Goal: Information Seeking & Learning: Learn about a topic

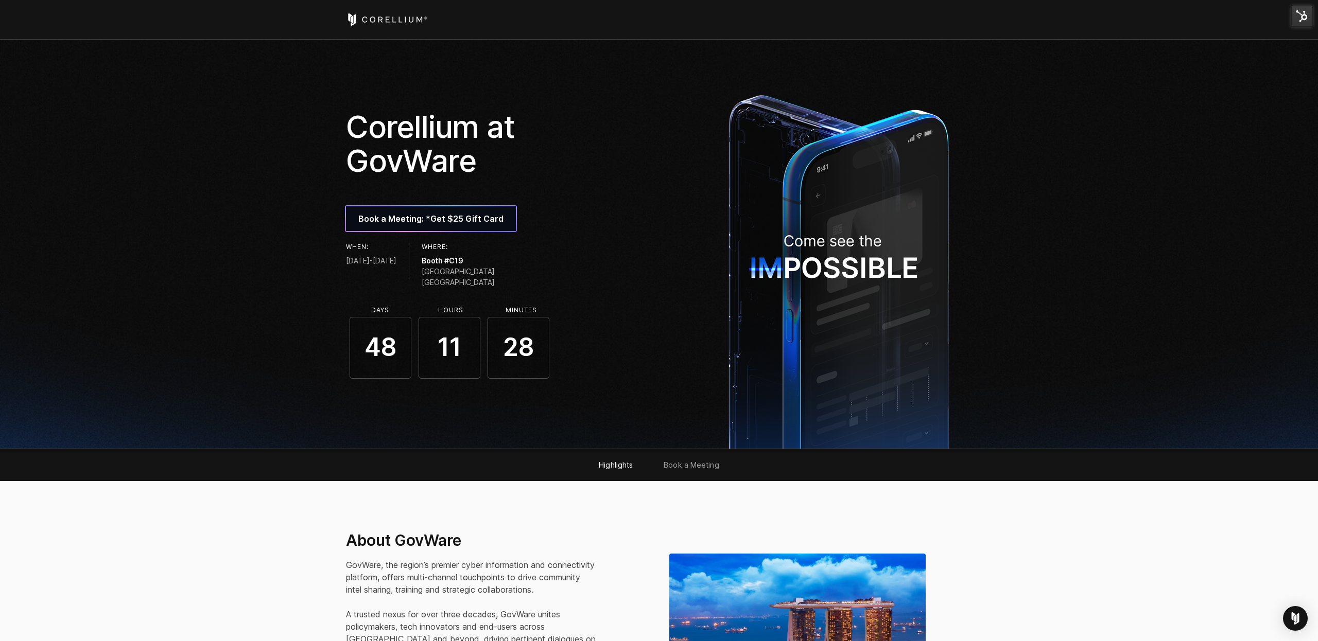
click at [378, 20] on icon "Corellium Home" at bounding box center [380, 19] width 5 height 6
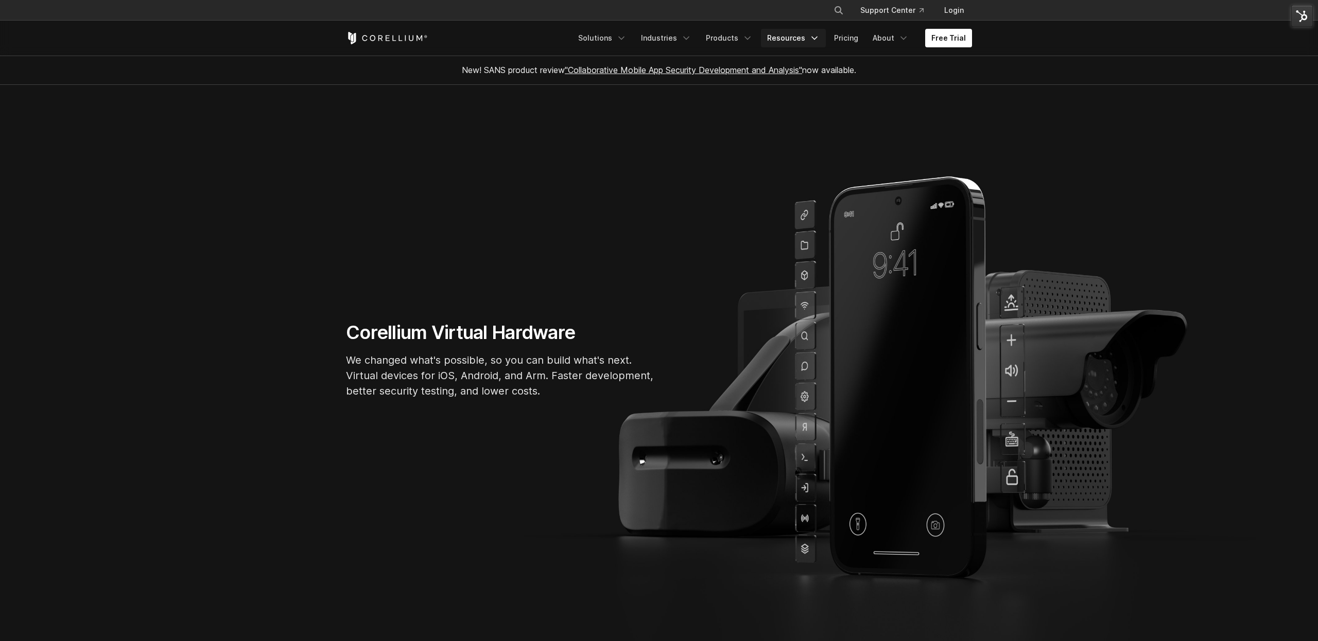
click at [813, 42] on icon "Navigation Menu" at bounding box center [814, 38] width 10 height 10
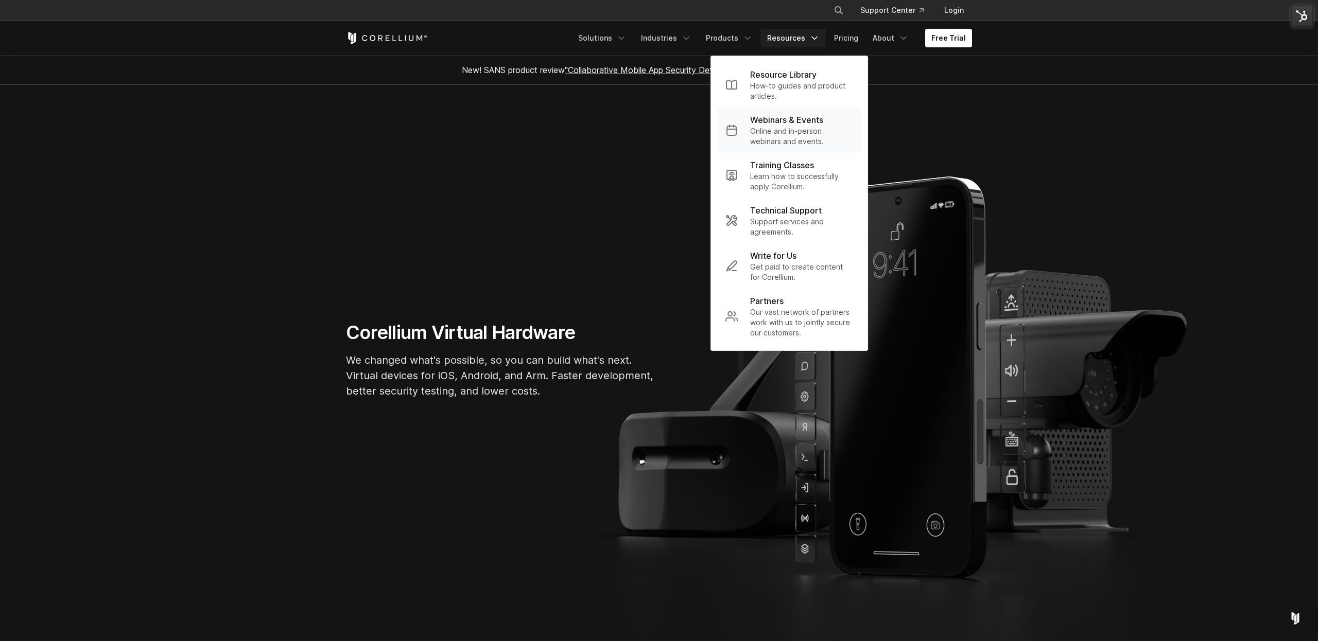
click at [786, 128] on p "Online and in-person webinars and events." at bounding box center [801, 136] width 103 height 21
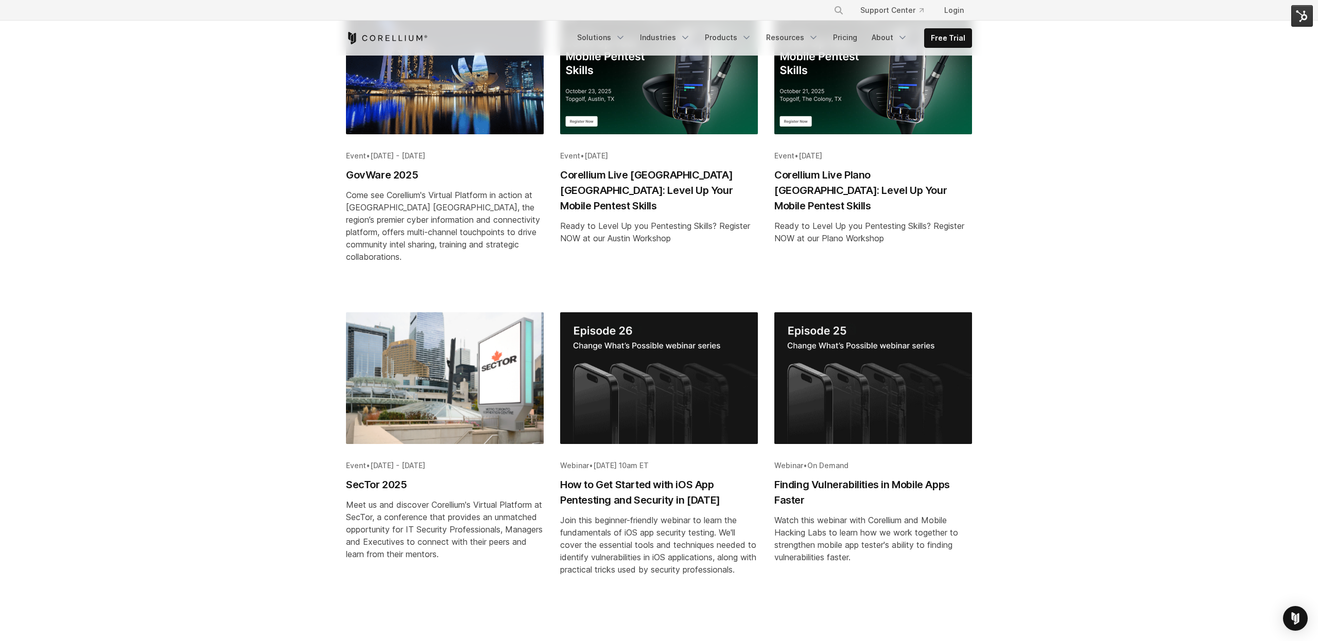
scroll to position [271, 0]
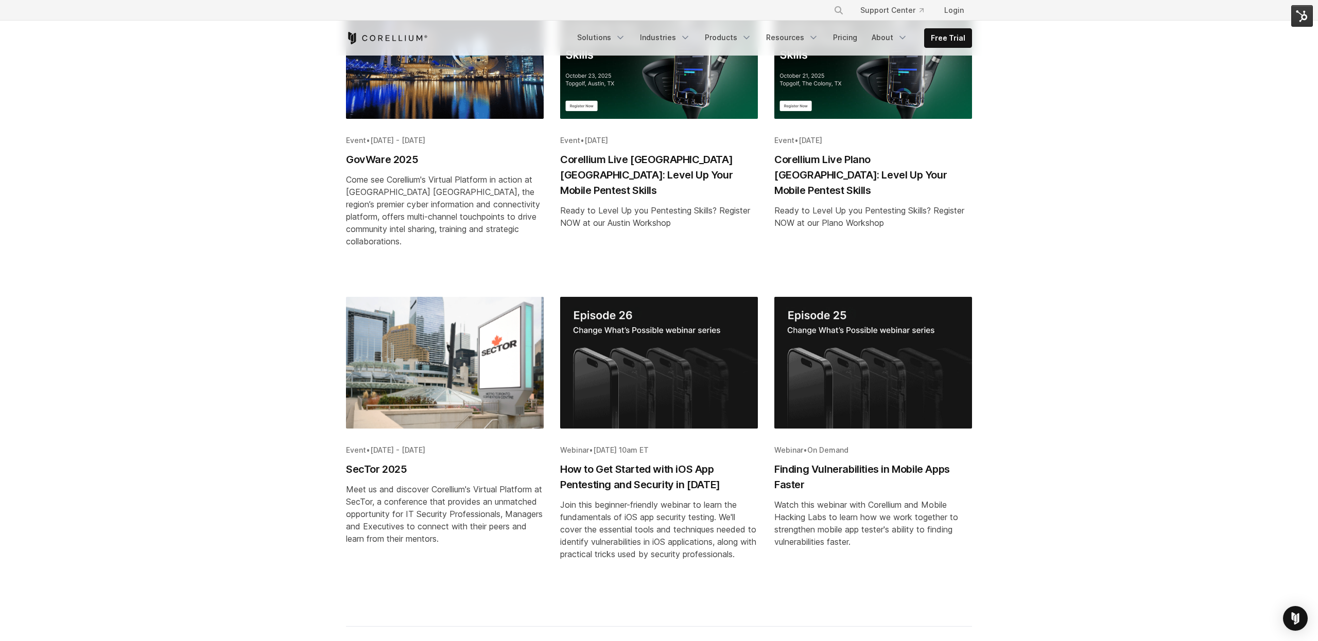
click at [434, 352] on img "Blog post summary: SecTor 2025" at bounding box center [445, 363] width 198 height 132
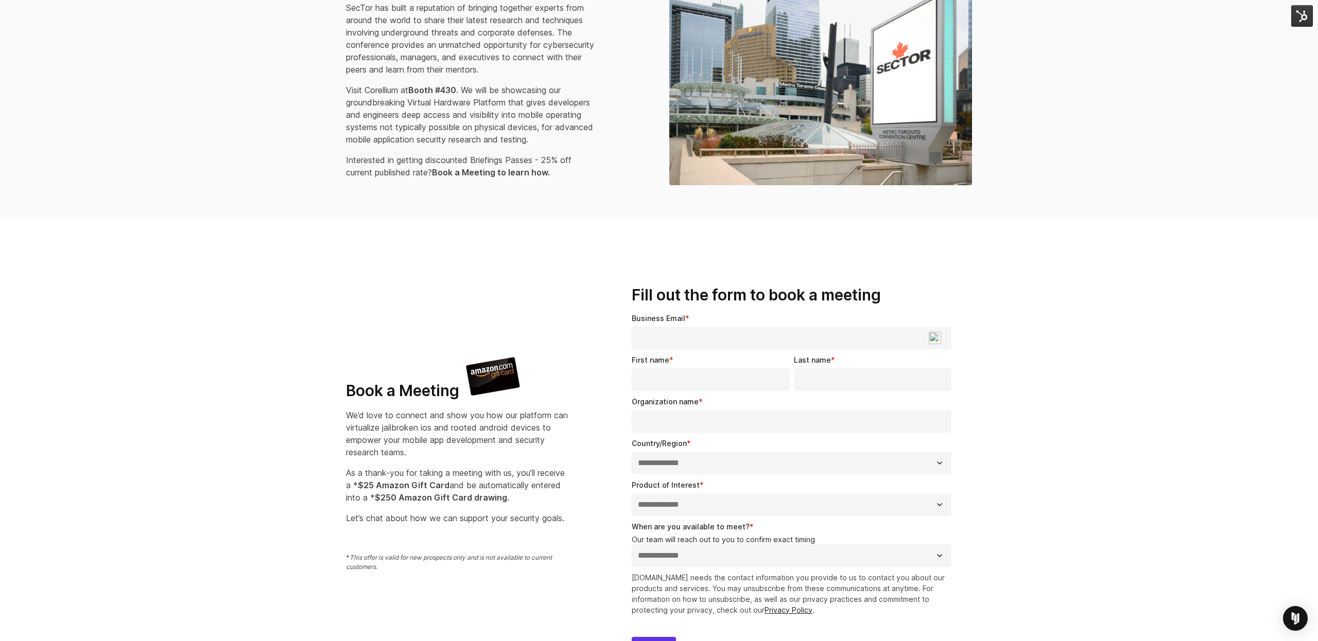
scroll to position [614, 0]
